Goal: Task Accomplishment & Management: Manage account settings

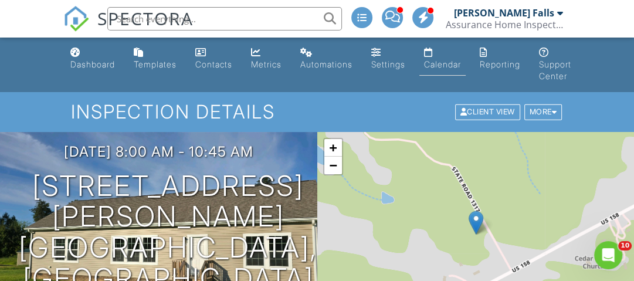
click at [433, 56] on div "Calendar" at bounding box center [428, 52] width 9 height 9
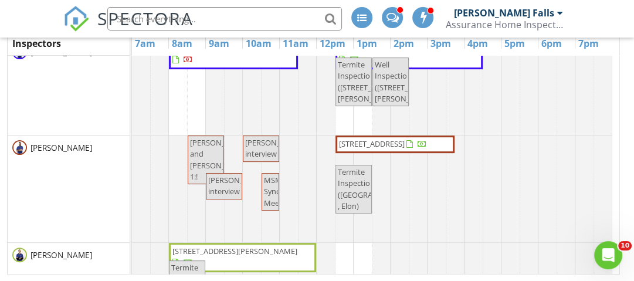
click at [428, 150] on span "10 Willow Oak , Elon 27244" at bounding box center [383, 144] width 90 height 12
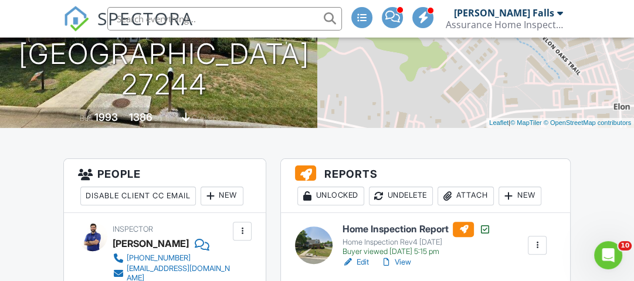
scroll to position [282, 0]
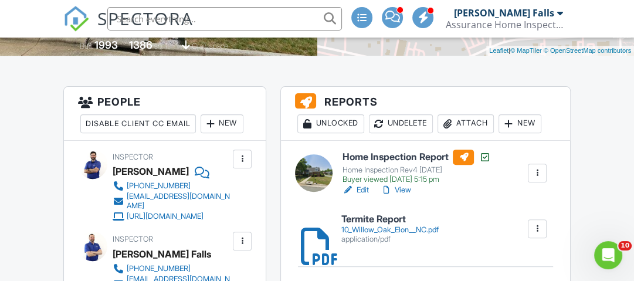
click at [383, 165] on div "Home Inspection Rev4 [DATE]" at bounding box center [416, 169] width 148 height 9
